Goal: Information Seeking & Learning: Find specific fact

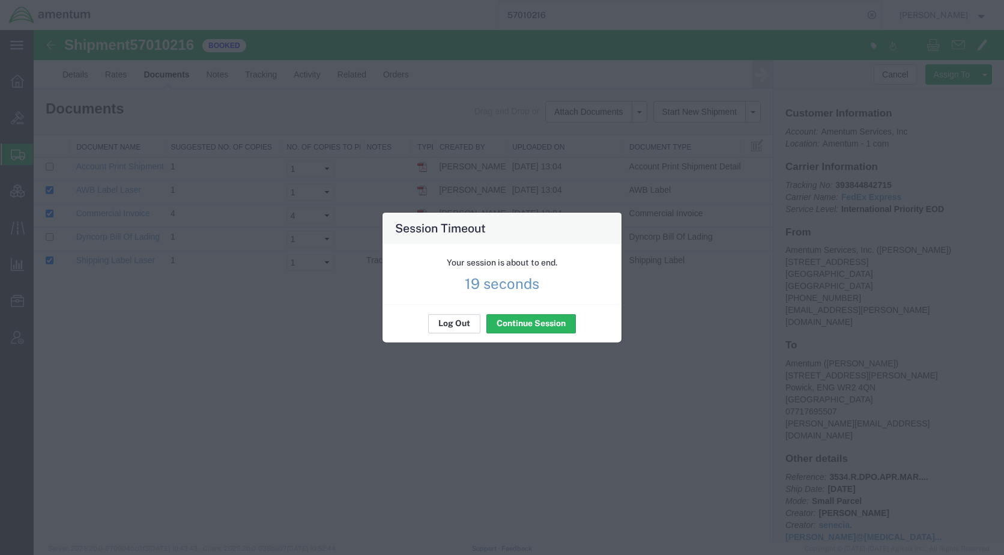
click at [460, 326] on button "Log Out" at bounding box center [454, 323] width 52 height 19
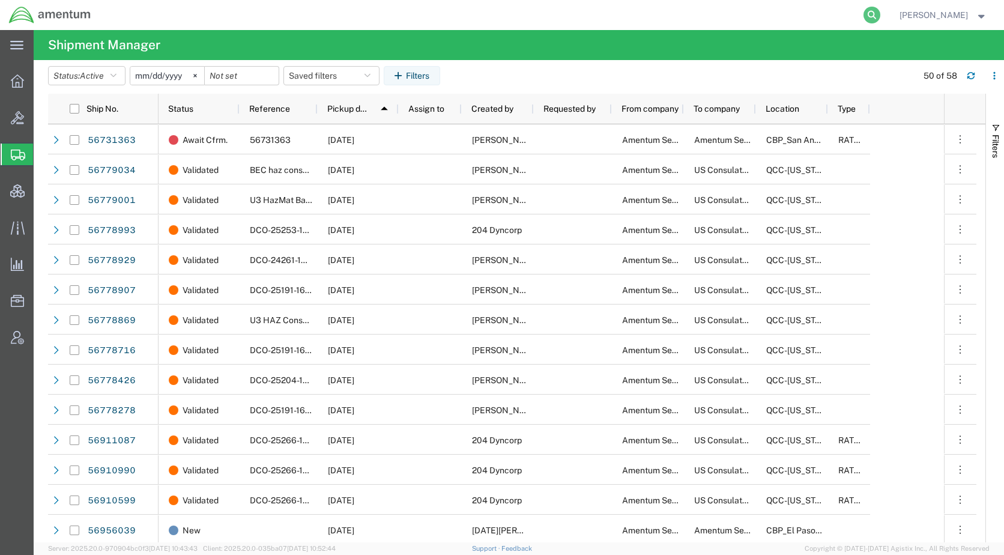
click at [880, 16] on icon at bounding box center [871, 15] width 17 height 17
paste input "2831 8411 8344"
click at [880, 13] on icon at bounding box center [871, 15] width 17 height 17
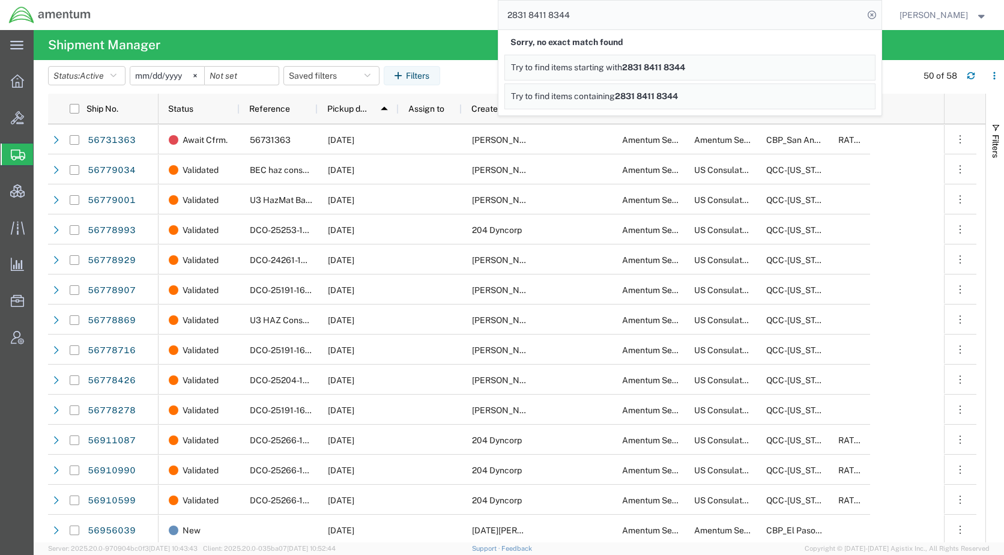
click at [548, 18] on input "2831 8411 8344" at bounding box center [680, 15] width 365 height 29
click at [566, 14] on input "28318411 8344" at bounding box center [680, 15] width 365 height 29
type input "283184118344"
click at [880, 17] on icon at bounding box center [871, 15] width 17 height 17
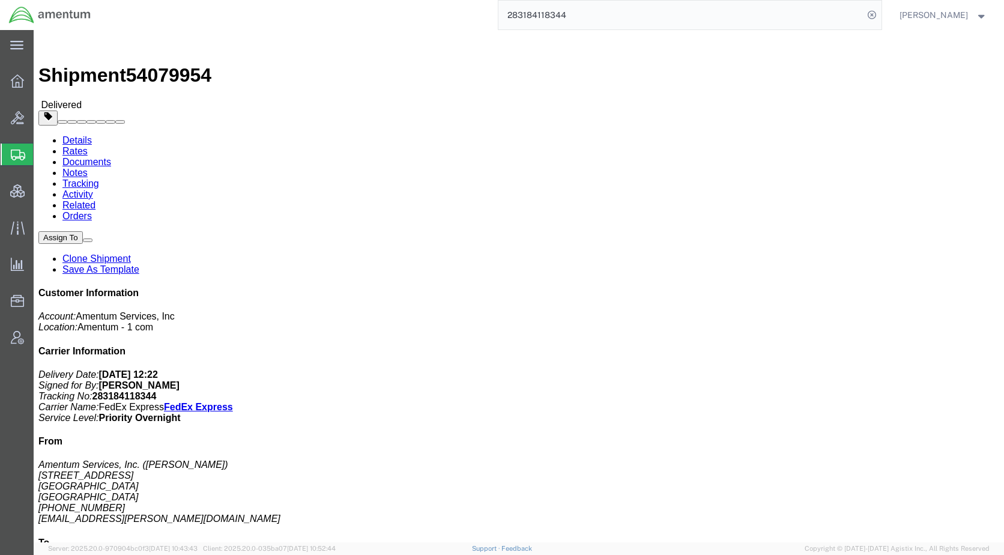
drag, startPoint x: 710, startPoint y: 126, endPoint x: 662, endPoint y: 136, distance: 49.0
click p "Project Number: ADMN.100123.1BRMX Organization: 1 Shipment Id Number: [PERSON_N…"
drag, startPoint x: 664, startPoint y: 131, endPoint x: 641, endPoint y: 137, distance: 24.0
click p "Project Number: ADMN.100123.1BRMX Organization: 1 Shipment Id Number: [PERSON_N…"
drag, startPoint x: 621, startPoint y: 128, endPoint x: 708, endPoint y: 130, distance: 87.1
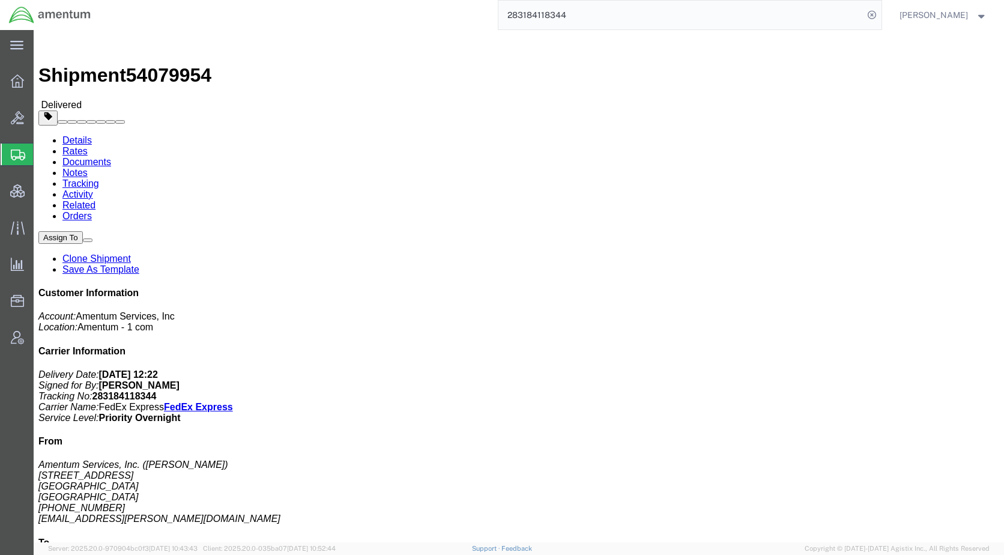
click p "Project Number: ADMN.100123.1BRMX Organization: 1 Shipment Id Number: [PERSON_N…"
drag, startPoint x: 708, startPoint y: 130, endPoint x: 701, endPoint y: 131, distance: 7.8
drag, startPoint x: 701, startPoint y: 131, endPoint x: 662, endPoint y: 129, distance: 38.5
click b "ADMN.100123.1BRMX"
drag, startPoint x: 620, startPoint y: 127, endPoint x: 705, endPoint y: 125, distance: 85.9
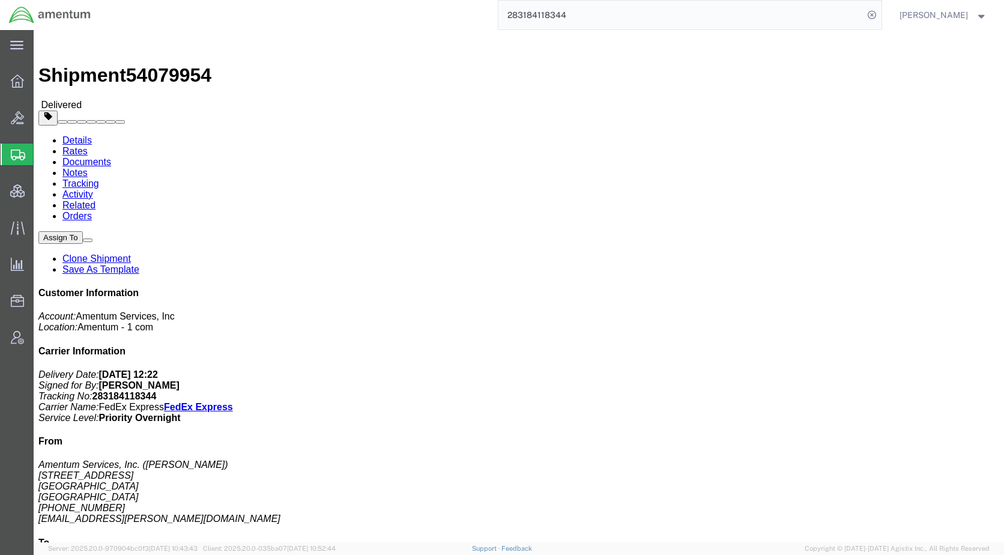
click b "ADMN.100123.1BRMX"
drag, startPoint x: 705, startPoint y: 125, endPoint x: 689, endPoint y: 129, distance: 17.2
drag, startPoint x: 689, startPoint y: 129, endPoint x: 717, endPoint y: 125, distance: 28.4
click p "Project Number: ADMN.100123.1BRMX Organization: 1 Shipment Id Number: [PERSON_N…"
drag, startPoint x: 712, startPoint y: 130, endPoint x: 705, endPoint y: 133, distance: 7.8
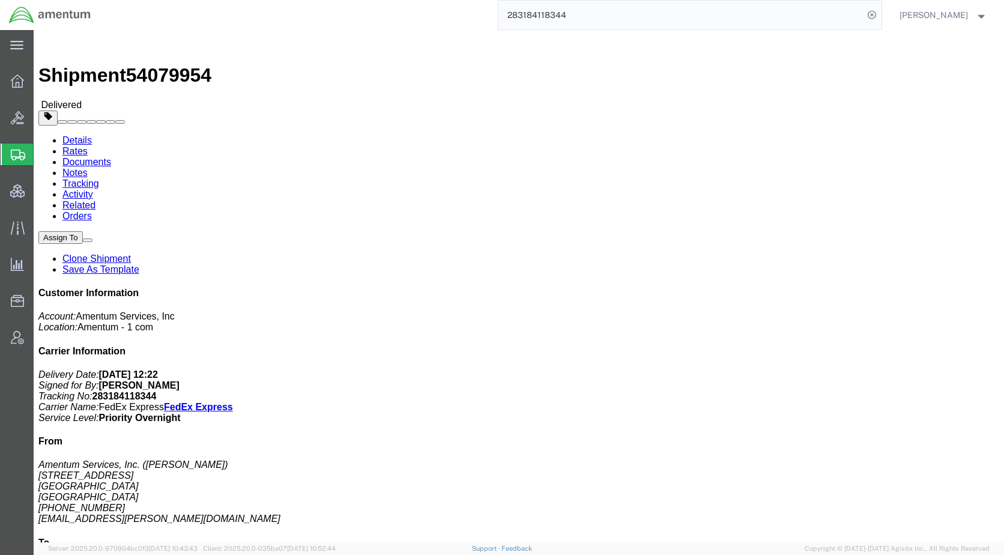
click p "Project Number: ADMN.100123.1BRMX Organization: 1 Shipment Id Number: [PERSON_N…"
drag, startPoint x: 705, startPoint y: 133, endPoint x: 665, endPoint y: 130, distance: 39.8
drag, startPoint x: 665, startPoint y: 130, endPoint x: 618, endPoint y: 247, distance: 126.6
click div "Leg 1 - Small Parcel"
drag, startPoint x: 622, startPoint y: 130, endPoint x: 706, endPoint y: 128, distance: 84.1
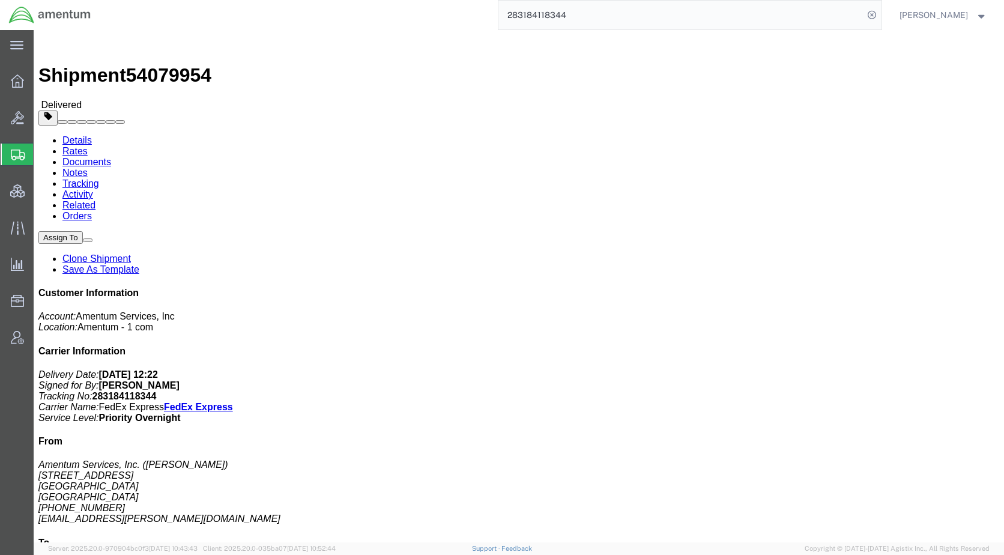
click b "ADMN.100123.1BRMX"
drag, startPoint x: 707, startPoint y: 128, endPoint x: 648, endPoint y: 130, distance: 58.3
drag, startPoint x: 648, startPoint y: 130, endPoint x: 641, endPoint y: 127, distance: 8.4
click b "ADMN.100123.1BRMX"
drag, startPoint x: 641, startPoint y: 127, endPoint x: 678, endPoint y: 129, distance: 37.9
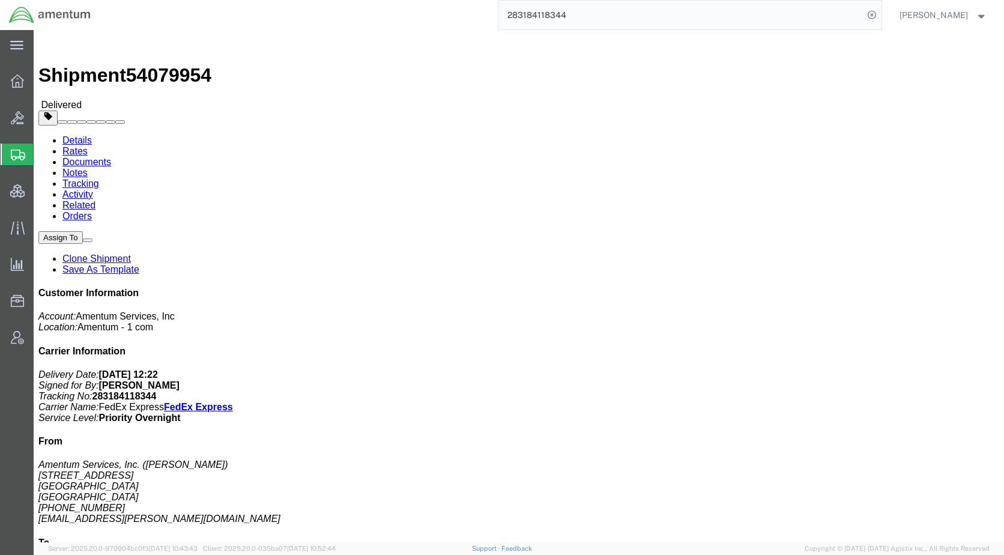
click b "ADMN.100123.1BRMX"
drag, startPoint x: 679, startPoint y: 128, endPoint x: 662, endPoint y: 152, distance: 28.8
click p "Project Number: ADMN.100123.1BRMX Organization: 1 Shipment Id Number: [PERSON_N…"
drag, startPoint x: 621, startPoint y: 129, endPoint x: 660, endPoint y: 129, distance: 39.0
click b "ADMN.100123.1BRMX"
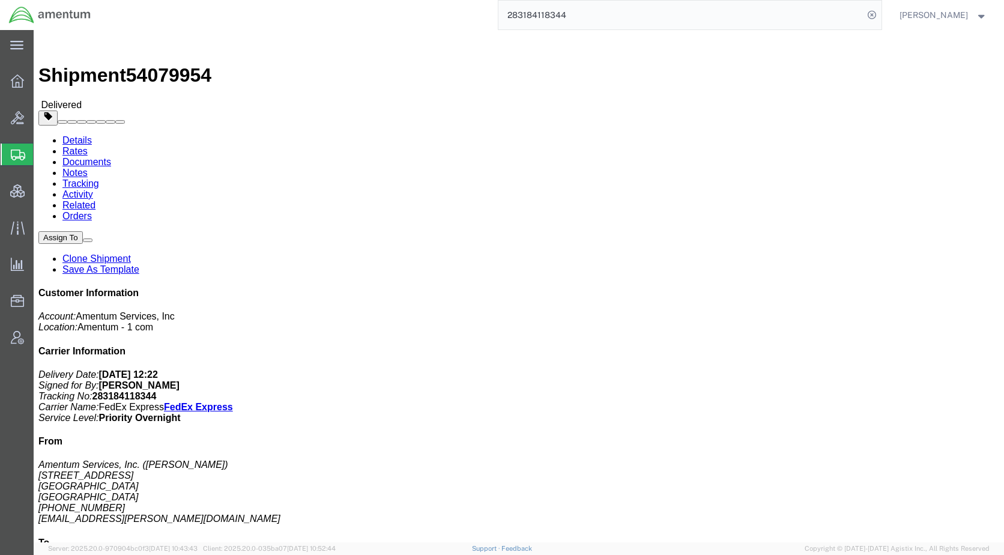
drag, startPoint x: 660, startPoint y: 129, endPoint x: 542, endPoint y: 222, distance: 150.5
click div "Shipment Detail Ship From Amentum Services, Inc. ([PERSON_NAME]) [STREET_ADDRES…"
drag, startPoint x: 887, startPoint y: 442, endPoint x: 791, endPoint y: 448, distance: 96.2
click div "Customer Information Account: Amentum Services, Inc Location: Amentum - 1 com C…"
copy b "ADMN.100123.1BRMX"
